Goal: Transaction & Acquisition: Subscribe to service/newsletter

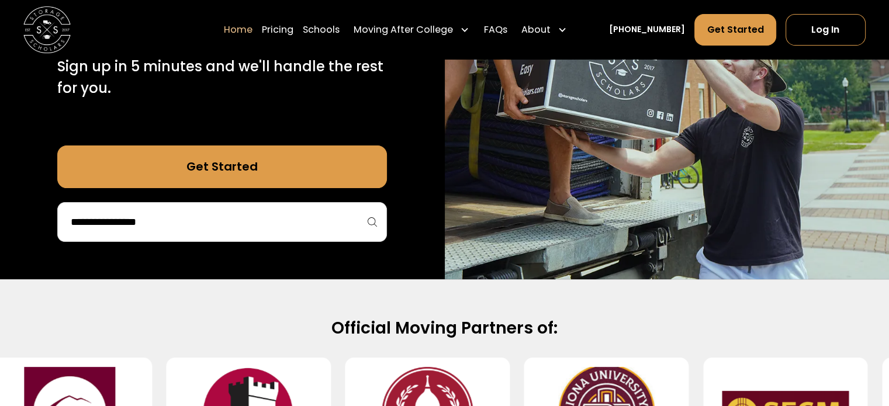
scroll to position [292, 0]
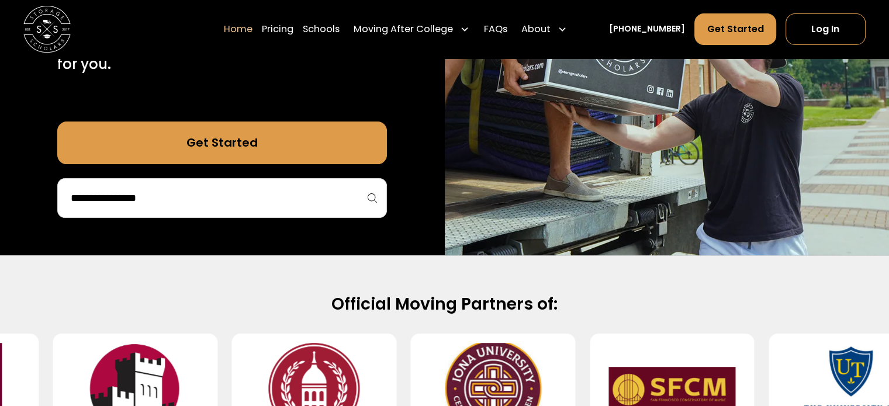
click at [236, 155] on link "Get Started" at bounding box center [222, 143] width 330 height 42
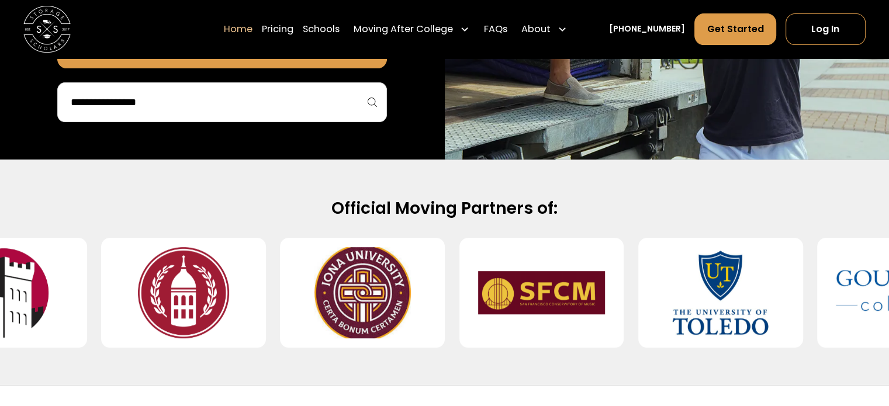
scroll to position [355, 0]
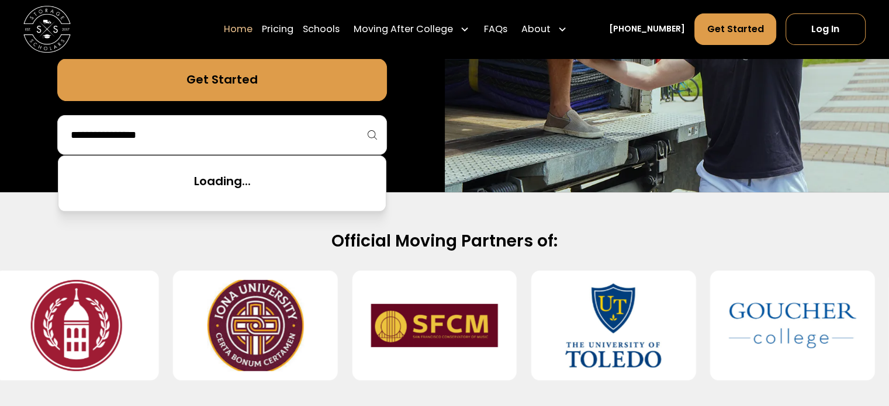
click at [151, 125] on input "search" at bounding box center [222, 135] width 305 height 20
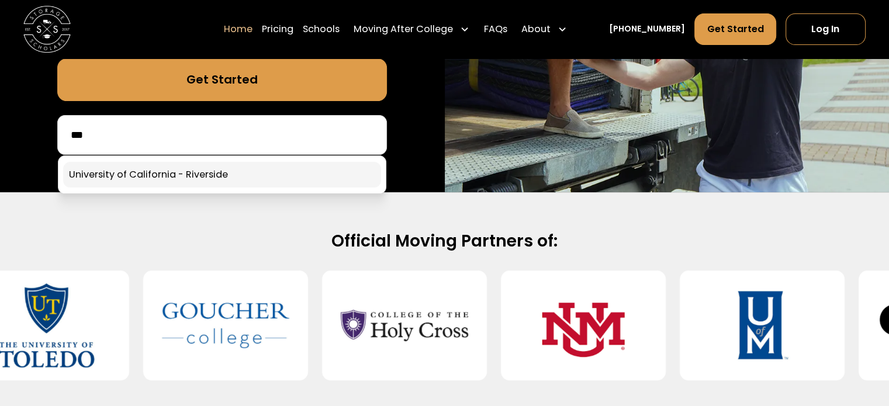
type input "***"
click at [138, 181] on link at bounding box center [222, 175] width 318 height 26
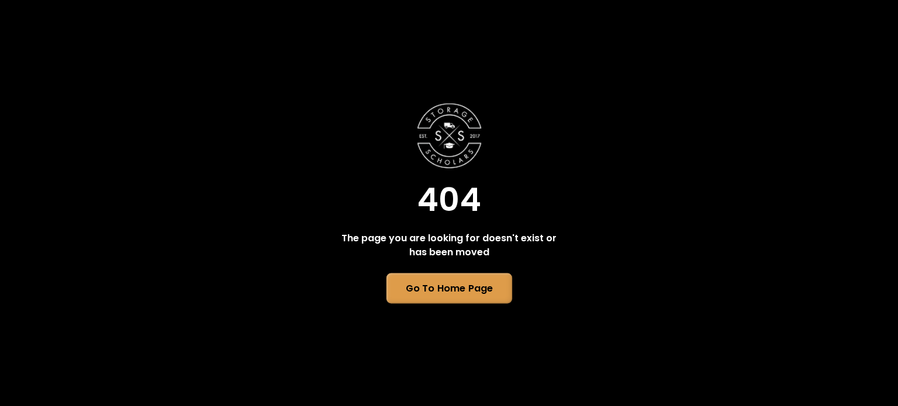
click at [443, 286] on link "Go To Home Page" at bounding box center [449, 289] width 126 height 30
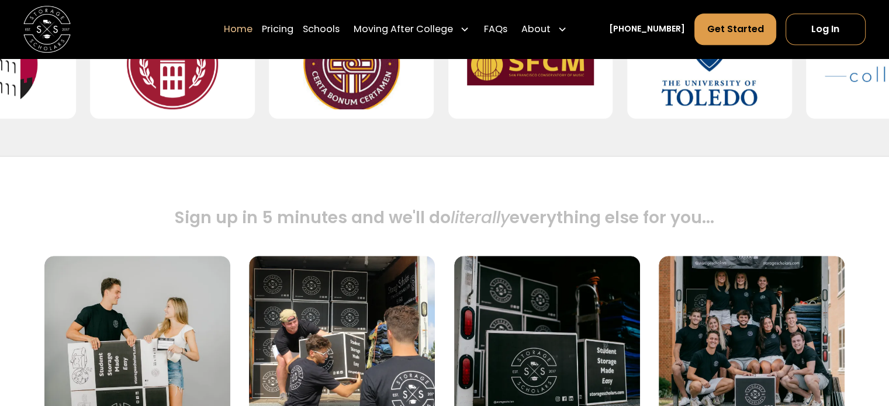
scroll to position [701, 0]
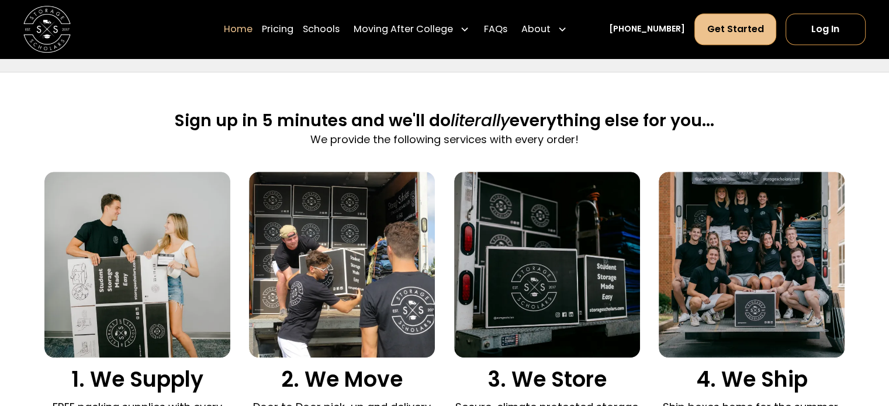
click at [717, 22] on link "Get Started" at bounding box center [734, 29] width 81 height 32
